Goal: Task Accomplishment & Management: Use online tool/utility

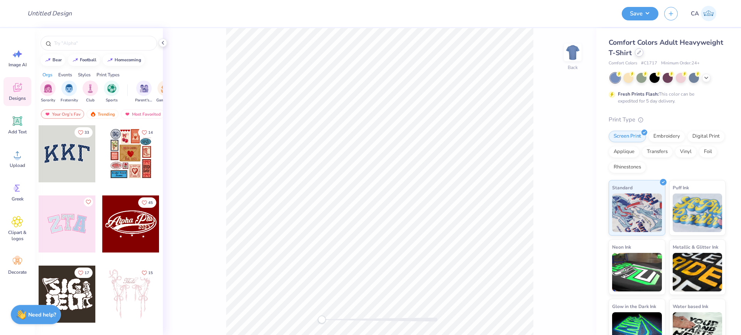
click at [640, 52] on icon at bounding box center [638, 52] width 3 height 3
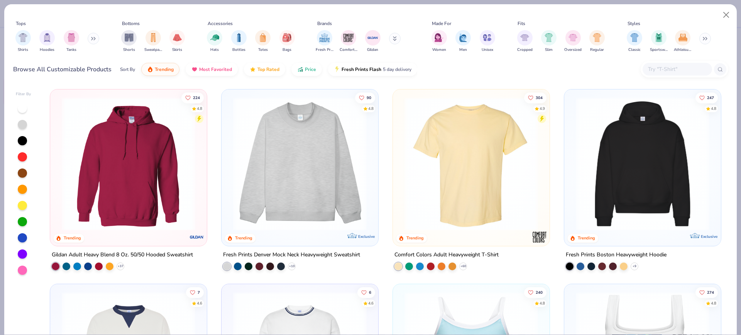
click at [591, 162] on img at bounding box center [642, 163] width 141 height 133
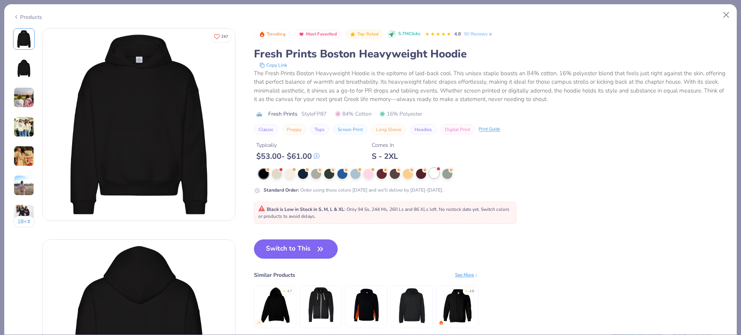
click at [431, 176] on div at bounding box center [434, 173] width 10 height 10
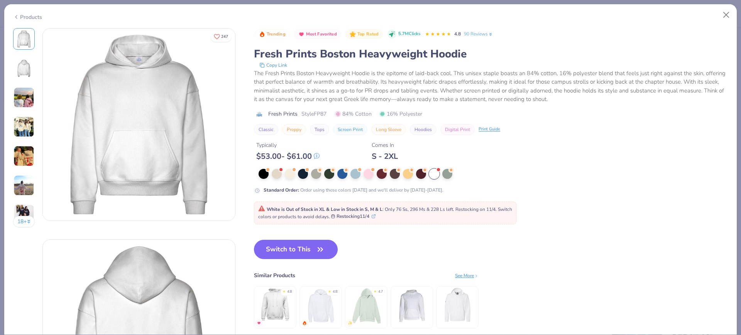
click at [12, 16] on div "Products" at bounding box center [370, 14] width 732 height 20
click at [15, 17] on icon at bounding box center [16, 16] width 6 height 9
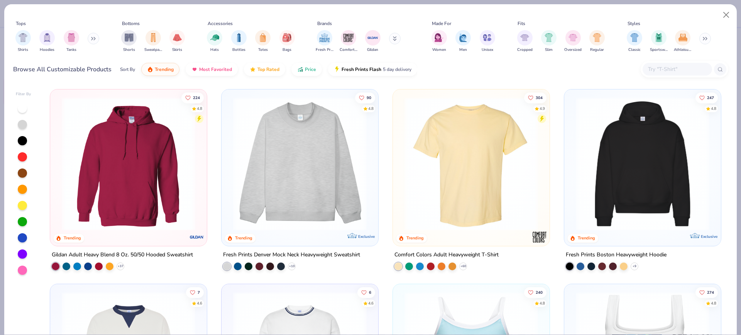
click at [297, 162] on img at bounding box center [299, 163] width 141 height 133
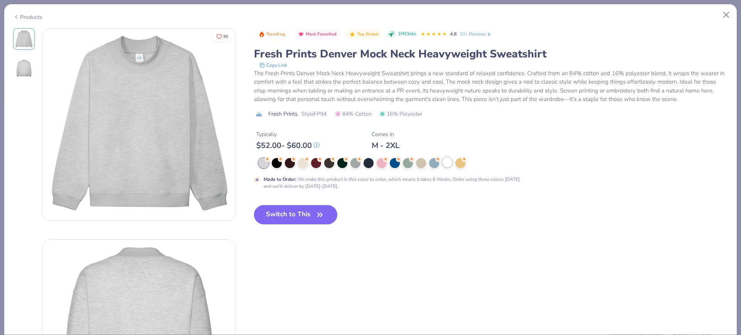
click at [448, 160] on div at bounding box center [447, 162] width 10 height 10
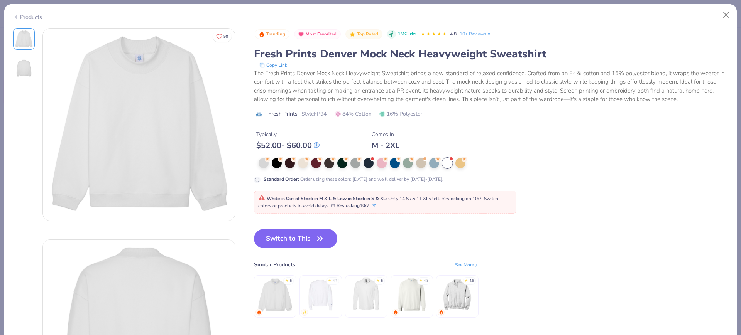
click at [23, 18] on div "Products" at bounding box center [27, 17] width 29 height 8
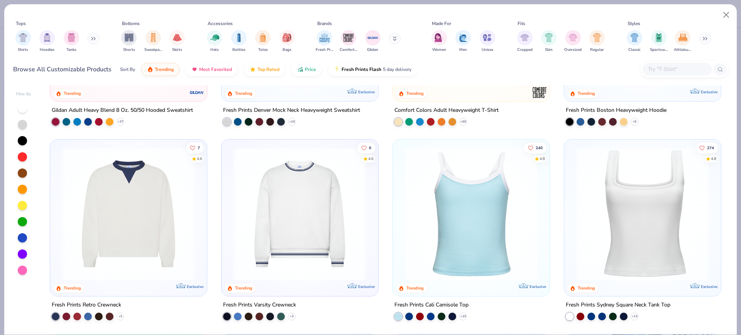
scroll to position [386, 0]
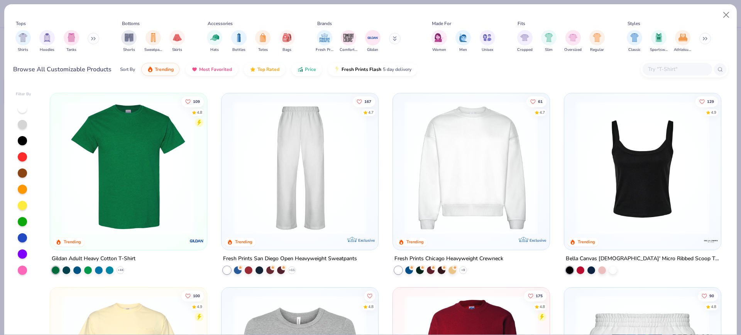
click at [452, 142] on img at bounding box center [470, 167] width 141 height 133
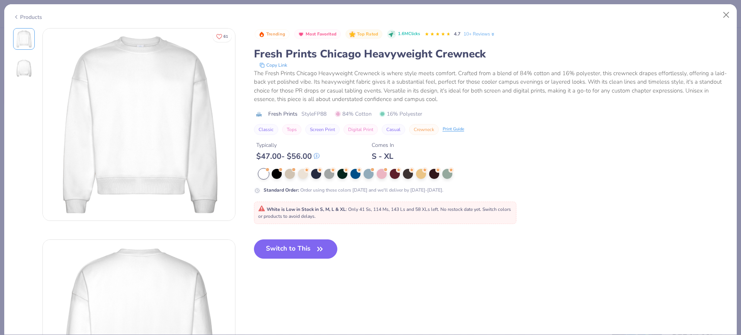
click at [314, 113] on span "Style FP88" at bounding box center [313, 114] width 25 height 8
click at [318, 115] on span "Style FP88" at bounding box center [313, 114] width 25 height 8
copy span "FP88"
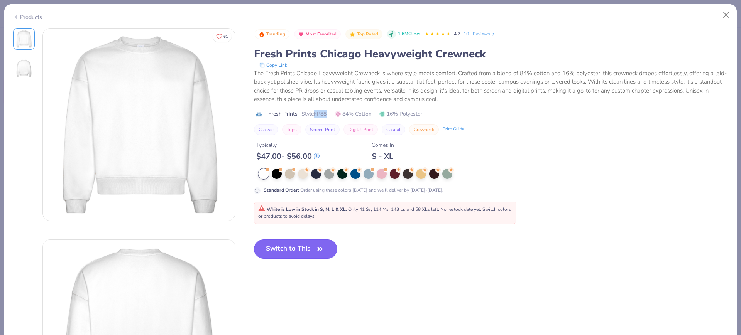
click at [306, 252] on button "Switch to This" at bounding box center [296, 249] width 84 height 19
type textarea "x"
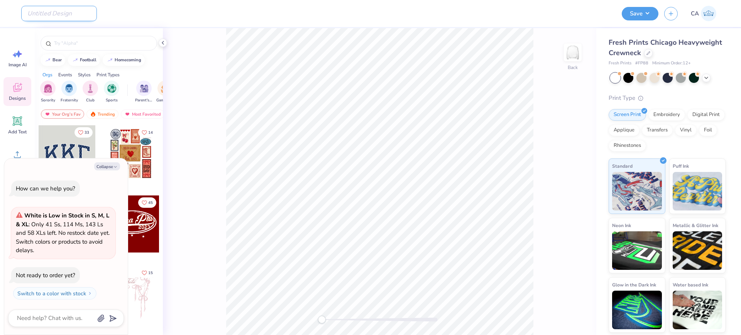
click at [49, 15] on input "Design Title" at bounding box center [59, 13] width 76 height 15
paste input "FPS240325"
type input "FPS240325"
type textarea "x"
type input "FPS240325"
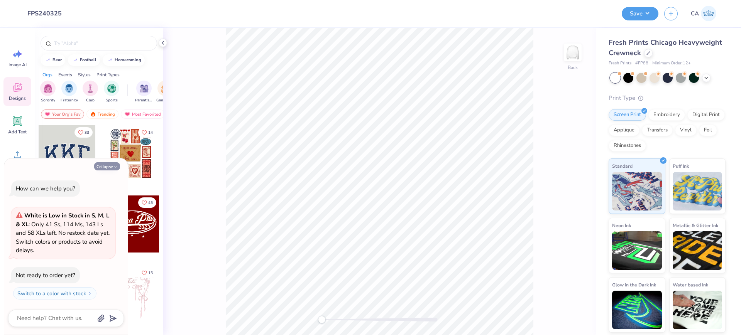
click at [108, 167] on button "Collapse" at bounding box center [107, 166] width 26 height 8
type textarea "x"
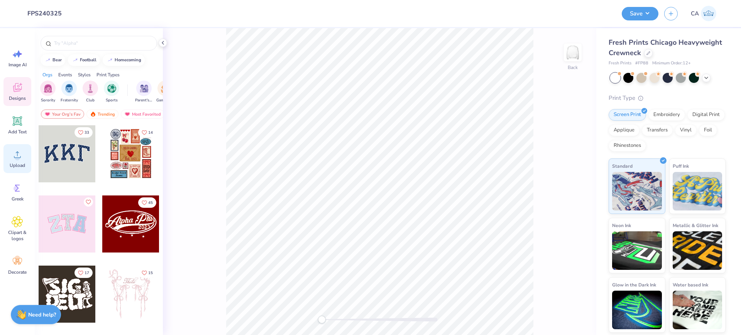
click at [25, 159] on div "Upload" at bounding box center [17, 158] width 28 height 29
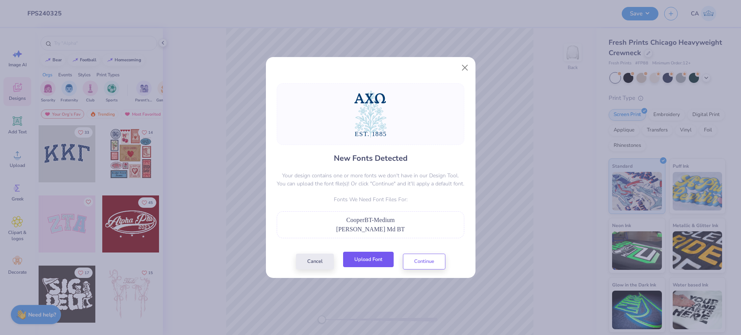
click at [365, 258] on button "Upload Font" at bounding box center [368, 260] width 51 height 16
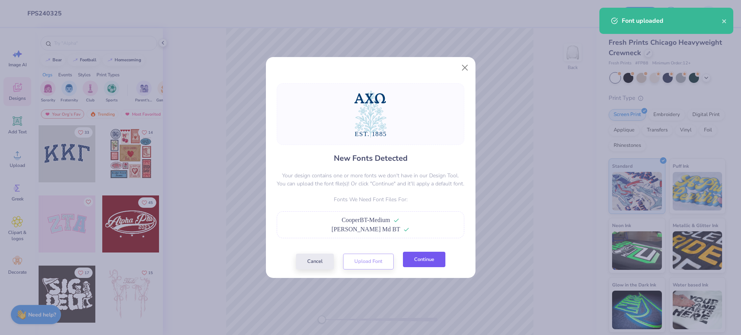
click at [409, 257] on button "Continue" at bounding box center [424, 260] width 42 height 16
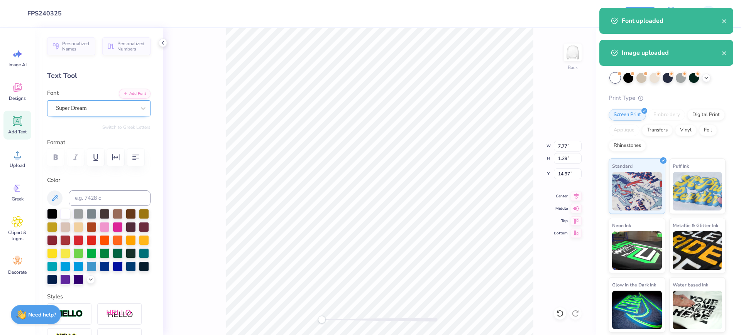
click at [107, 111] on div "Super Dream" at bounding box center [95, 108] width 81 height 12
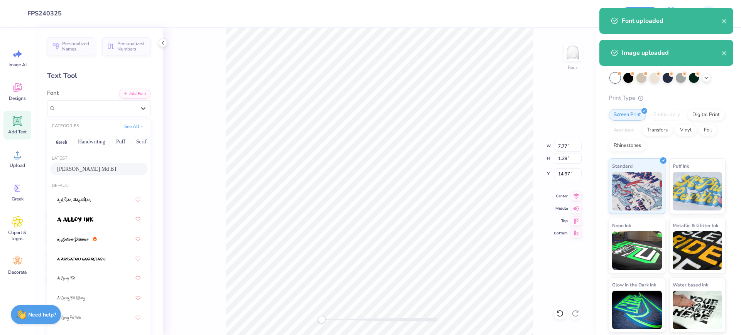
click at [93, 166] on span "[PERSON_NAME] Md BT" at bounding box center [87, 169] width 60 height 8
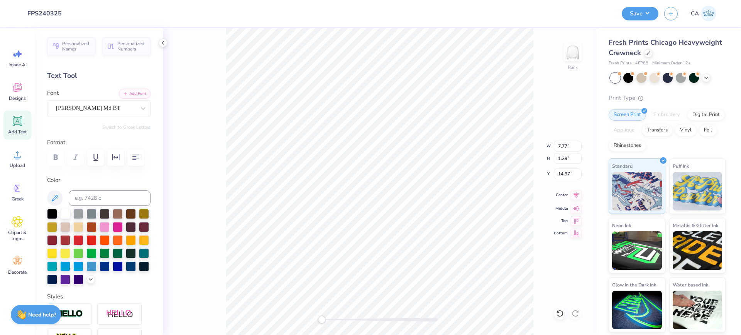
click at [575, 193] on icon at bounding box center [576, 195] width 5 height 7
type input "8.22"
type input "2.62"
type input "5.09"
click at [564, 174] on input "4.39" at bounding box center [568, 174] width 28 height 11
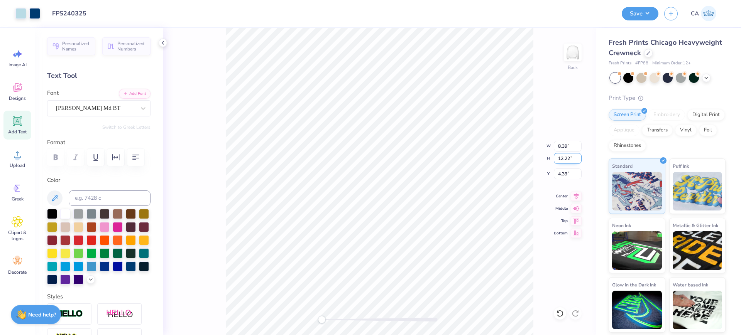
click at [568, 159] on input "12.22" at bounding box center [568, 158] width 28 height 11
type input "4"
type input "2.75"
type input "4.00"
click at [564, 177] on input "8.50" at bounding box center [568, 174] width 28 height 11
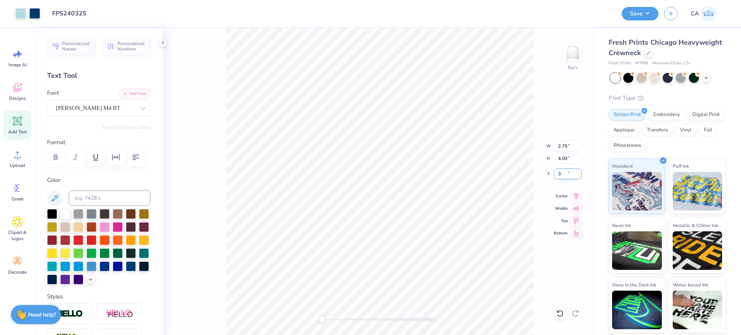
type input "3.00"
click at [567, 157] on input "4.00" at bounding box center [568, 158] width 28 height 11
type input "4.5"
type input "3.09"
type input "4.50"
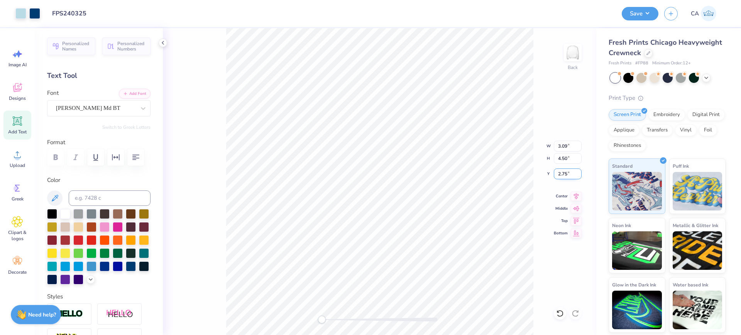
click at [557, 171] on input "2.75" at bounding box center [568, 174] width 28 height 11
type input "3.00"
click at [570, 52] on img at bounding box center [572, 52] width 31 height 31
click at [19, 159] on circle at bounding box center [17, 157] width 5 height 5
click at [346, 322] on li "Send to Back" at bounding box center [354, 325] width 61 height 15
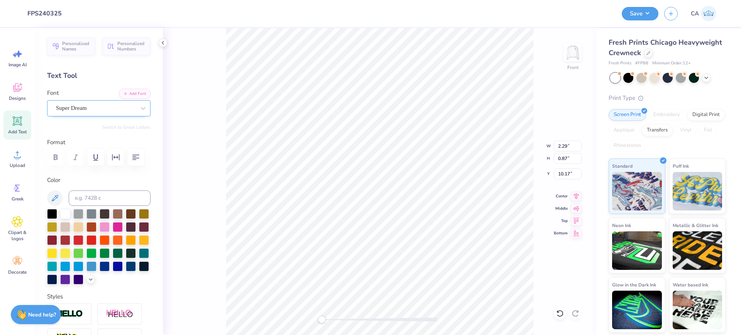
click at [63, 110] on div "Super Dream" at bounding box center [95, 108] width 81 height 12
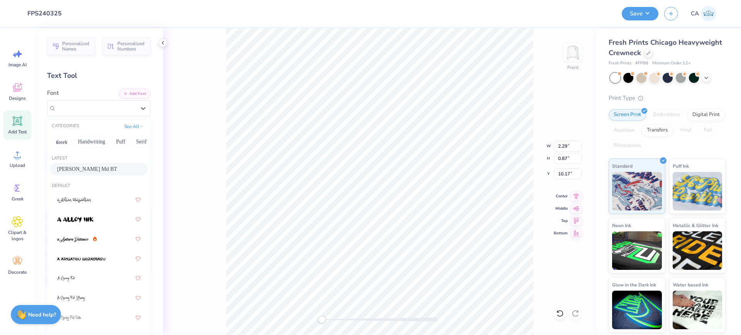
click at [69, 172] on span "[PERSON_NAME] Md BT" at bounding box center [87, 169] width 60 height 8
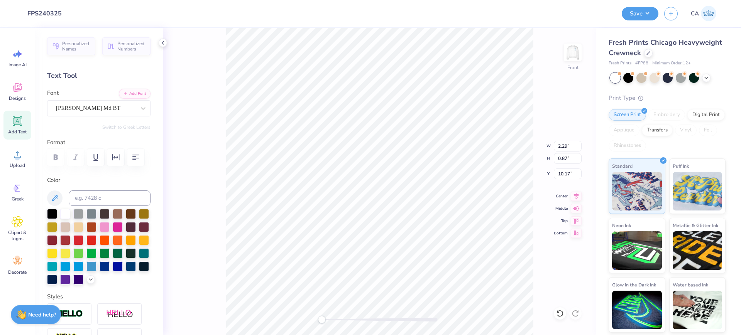
type input "2.54"
type input "0.83"
type input "10.19"
click at [64, 115] on div "Super Dream" at bounding box center [98, 108] width 103 height 16
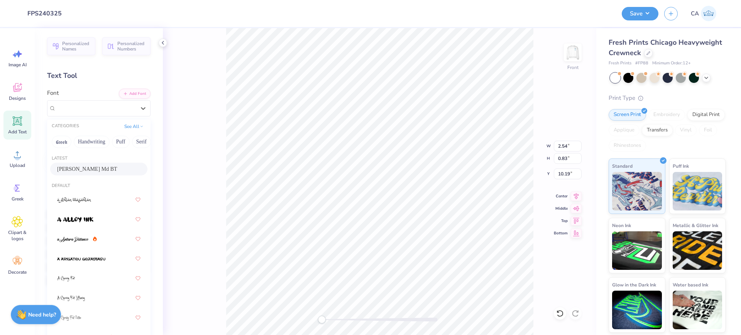
drag, startPoint x: 66, startPoint y: 171, endPoint x: 119, endPoint y: 181, distance: 53.8
click at [67, 171] on span "[PERSON_NAME] Md BT" at bounding box center [87, 169] width 60 height 8
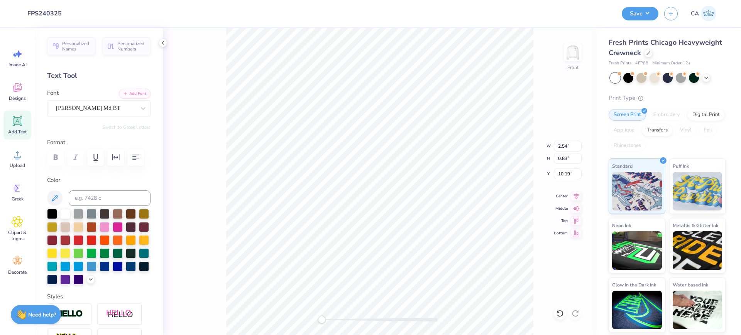
type input "14.19"
type input "0.89"
type input "10.22"
click at [337, 310] on div "Front W 14.19 14.19 " H 0.89 0.89 " Y 10.22 10.22 " Center Middle Top Bottom" at bounding box center [379, 181] width 433 height 307
type input "14.19"
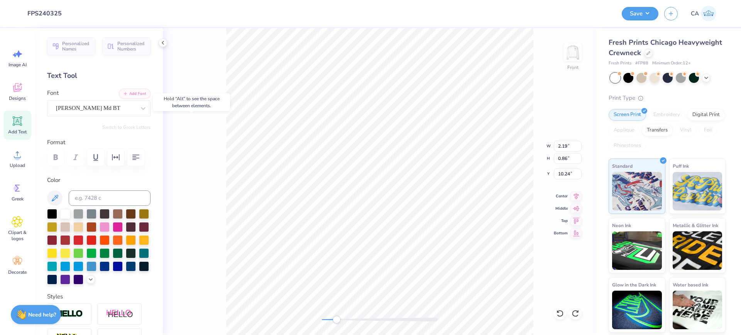
type input "0.89"
type input "10.17"
click at [289, 318] on div "Front W 14.19 14.19 " H 0.89 0.89 " Y 10.17 10.17 " Center Middle Top Bottom" at bounding box center [379, 181] width 433 height 307
click at [559, 161] on input "18.00" at bounding box center [568, 158] width 28 height 11
type input "15"
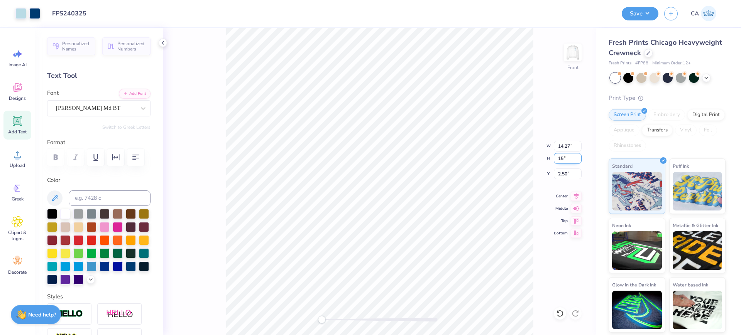
type input "11.89"
type input "15.00"
type input "4.00"
click at [565, 158] on input "15.00" at bounding box center [568, 158] width 28 height 11
click at [565, 150] on input "11.89" at bounding box center [568, 146] width 28 height 11
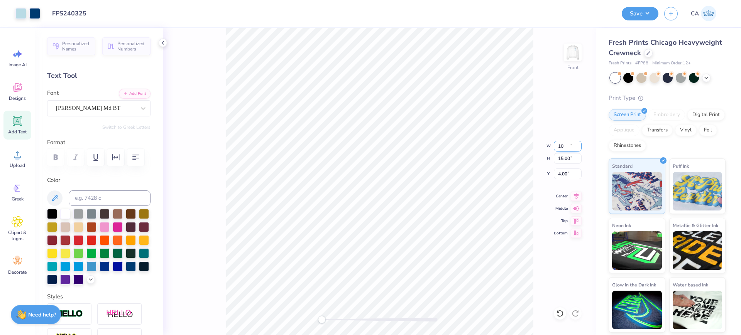
type input "10.00"
type input "12.61"
click at [565, 149] on input "10.00" at bounding box center [568, 146] width 28 height 11
click at [566, 178] on input "5.19" at bounding box center [568, 174] width 28 height 11
type input "3.00"
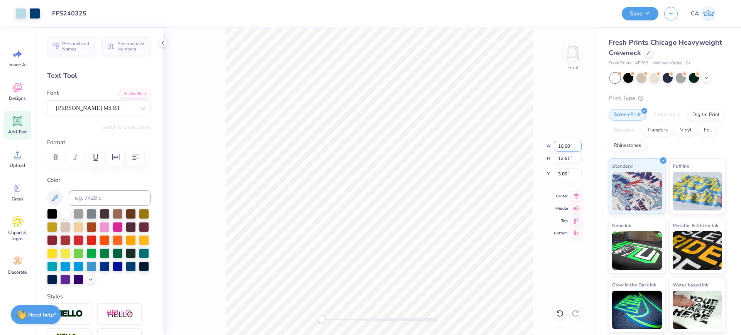
click at [558, 144] on input "10.00" at bounding box center [568, 146] width 28 height 11
type input "11.00"
type input "13.87"
click at [568, 176] on input "2.37" at bounding box center [568, 174] width 28 height 11
type input "2"
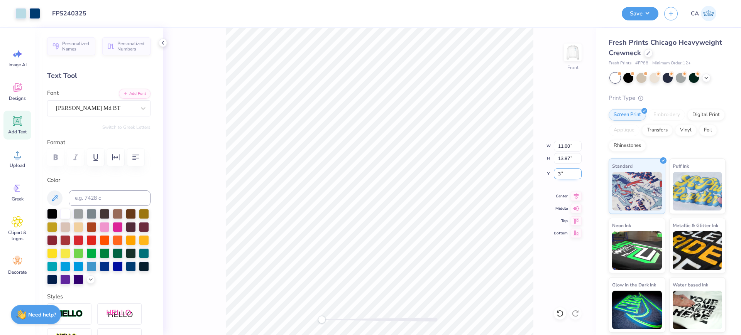
type input "3.00"
click at [627, 12] on button "Save" at bounding box center [640, 13] width 37 height 14
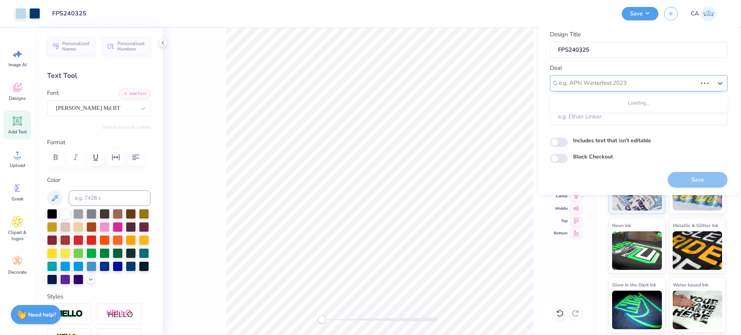
click at [620, 88] on div "e.g. APhi Winterfest 2023" at bounding box center [628, 83] width 140 height 12
click at [589, 103] on div "Design Tool Gallery" at bounding box center [638, 104] width 171 height 13
type input "design tool gall"
type input "Design Tool Gallery User"
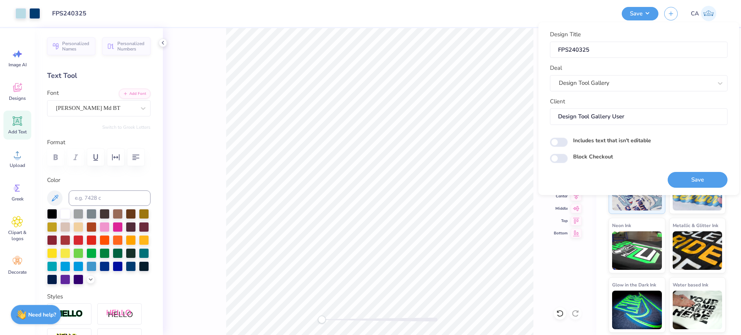
click at [683, 170] on div "Save" at bounding box center [697, 175] width 60 height 24
click at [684, 176] on button "Save" at bounding box center [697, 180] width 60 height 16
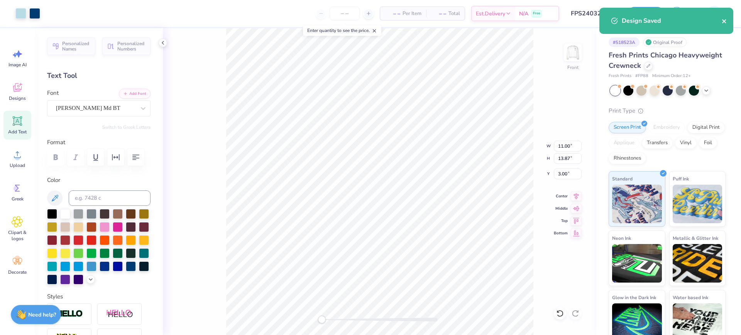
drag, startPoint x: 723, startPoint y: 22, endPoint x: 714, endPoint y: 27, distance: 10.5
click at [723, 22] on icon "close" at bounding box center [724, 21] width 4 height 4
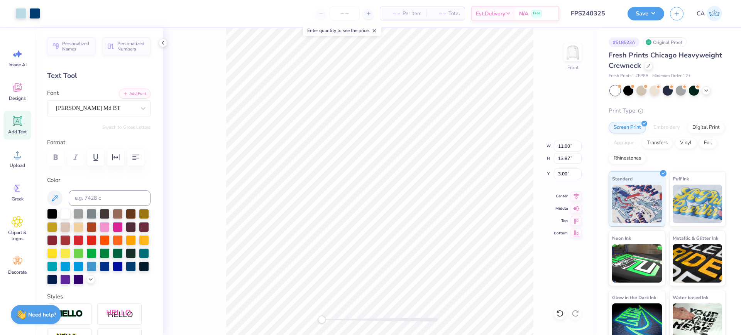
click at [636, 9] on div "Design Saved" at bounding box center [666, 7] width 137 height 3
click at [648, 16] on button "Save" at bounding box center [645, 13] width 37 height 14
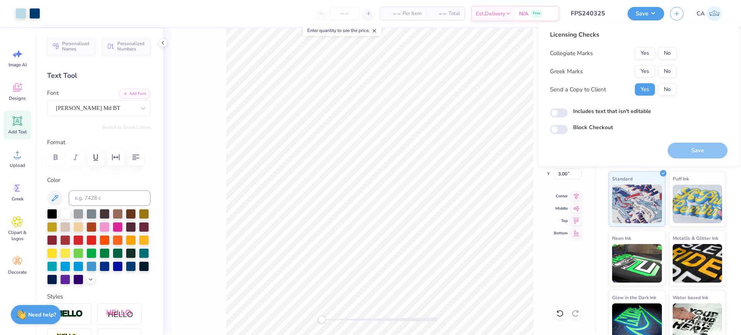
click at [642, 63] on div "Collegiate Marks Yes No Greek Marks Yes No Send a Copy to Client Yes No" at bounding box center [613, 71] width 127 height 49
click at [644, 67] on button "Yes" at bounding box center [645, 71] width 20 height 12
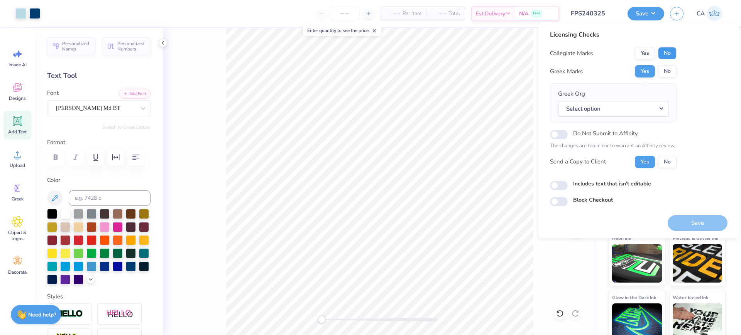
click at [665, 56] on button "No" at bounding box center [667, 53] width 19 height 12
click at [640, 111] on button "Select option" at bounding box center [613, 109] width 110 height 16
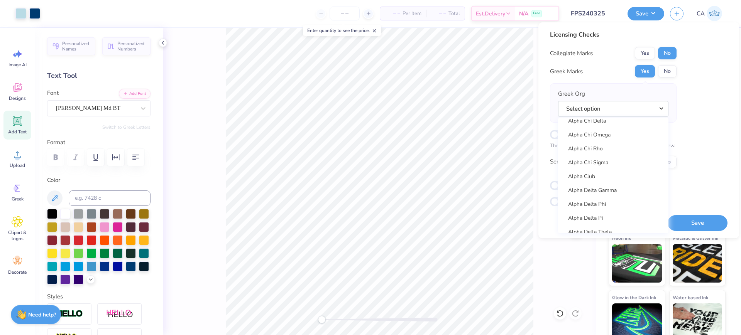
scroll to position [55, 0]
click at [601, 185] on link "Alpha Chi Omega" at bounding box center [613, 183] width 104 height 13
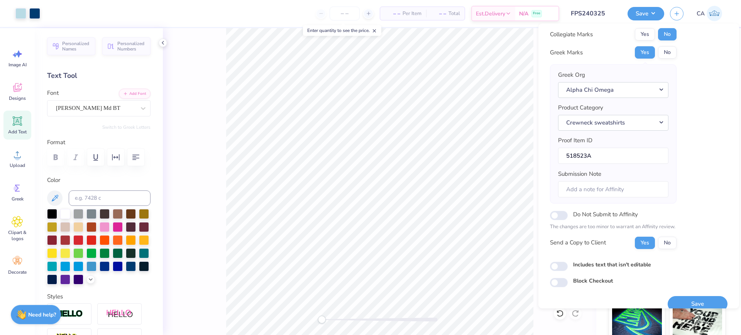
scroll to position [31, 0]
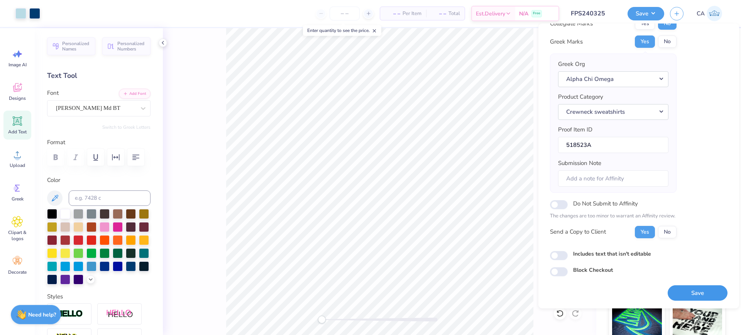
click at [704, 292] on button "Save" at bounding box center [697, 294] width 60 height 16
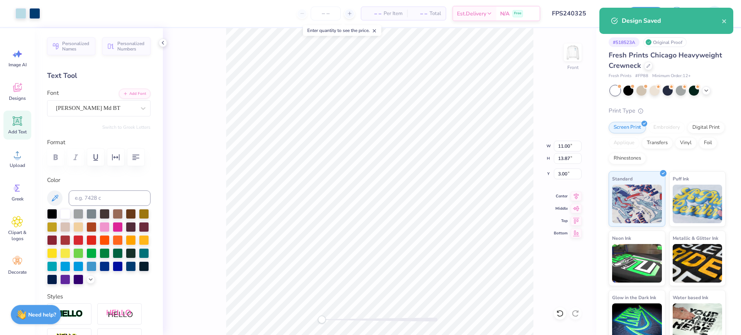
click at [586, 14] on input "FPS240325" at bounding box center [584, 13] width 76 height 15
